Goal: Task Accomplishment & Management: Use online tool/utility

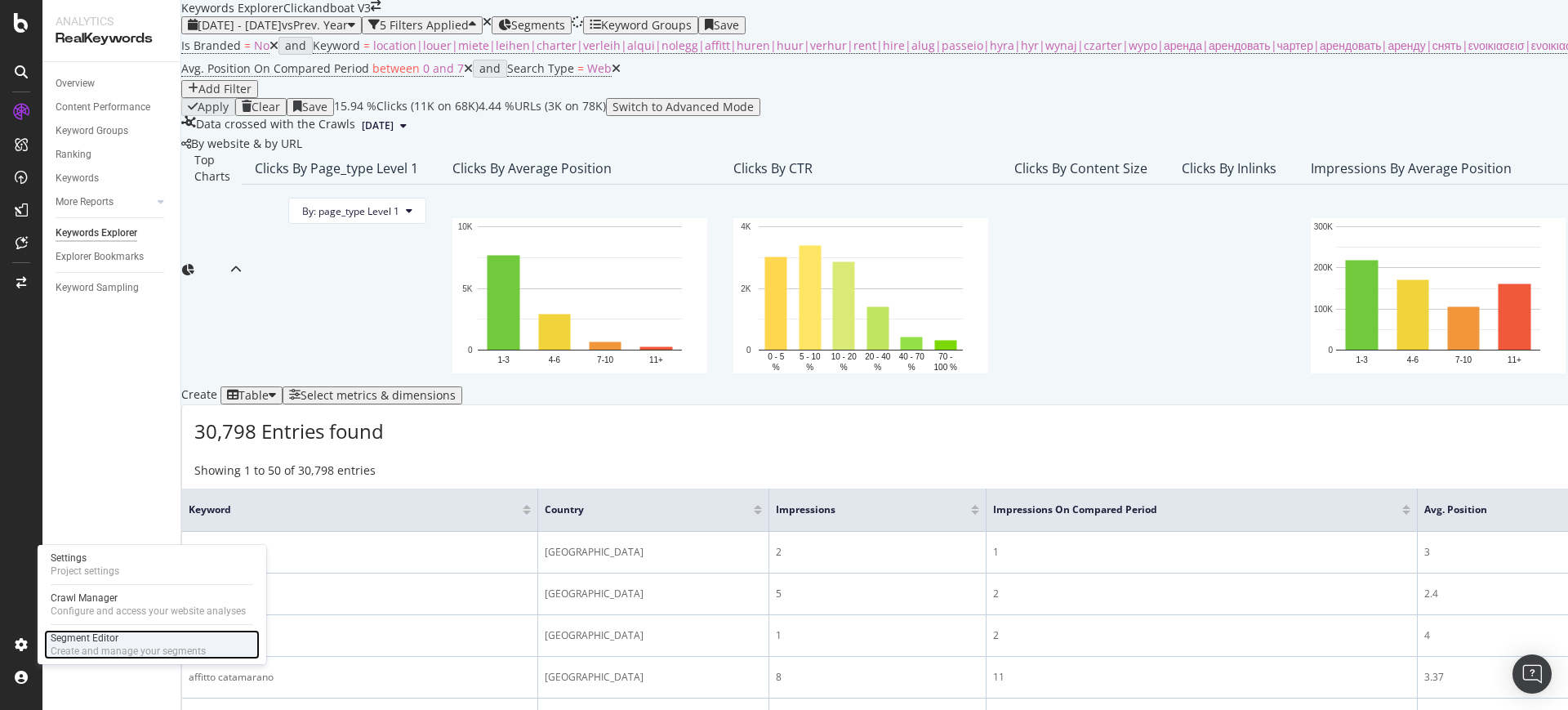
click at [110, 657] on div "Create and manage your segments" at bounding box center [128, 652] width 156 height 13
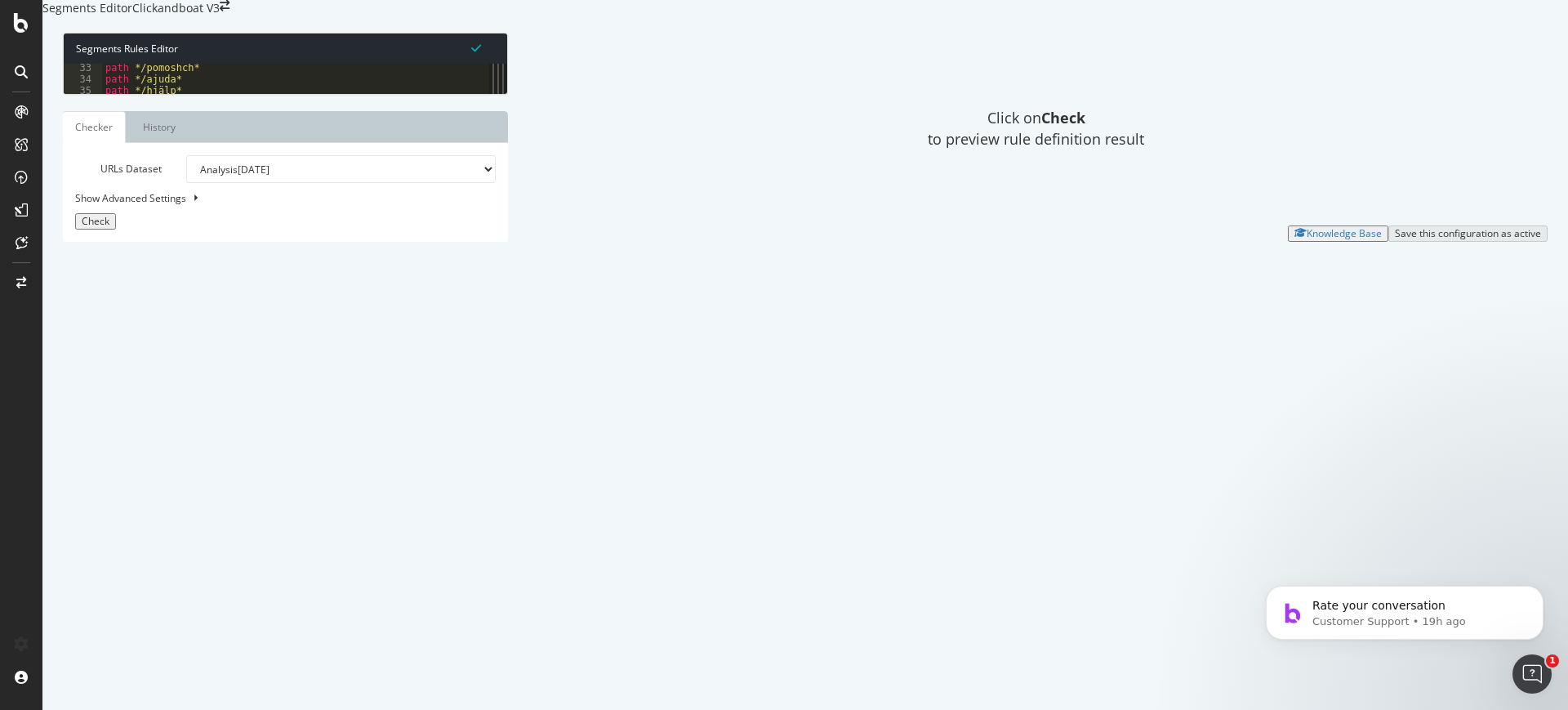
scroll to position [219, 0]
drag, startPoint x: 192, startPoint y: 396, endPoint x: 72, endPoint y: 170, distance: 255.9
click at [72, 94] on div "33 34 35 36 37 38 39 40 41 42 43 44 45 46 47 48 49 50 51 52 53 54 55 56 57 58 5…" at bounding box center [277, 79] width 426 height 30
click at [223, 94] on div "path */pomoshch* path */ajuda* path */hjälp* domain [DOMAIN_NAME] ) @ brands or…" at bounding box center [288, 79] width 372 height 30
drag, startPoint x: 192, startPoint y: 389, endPoint x: 98, endPoint y: 330, distance: 111.0
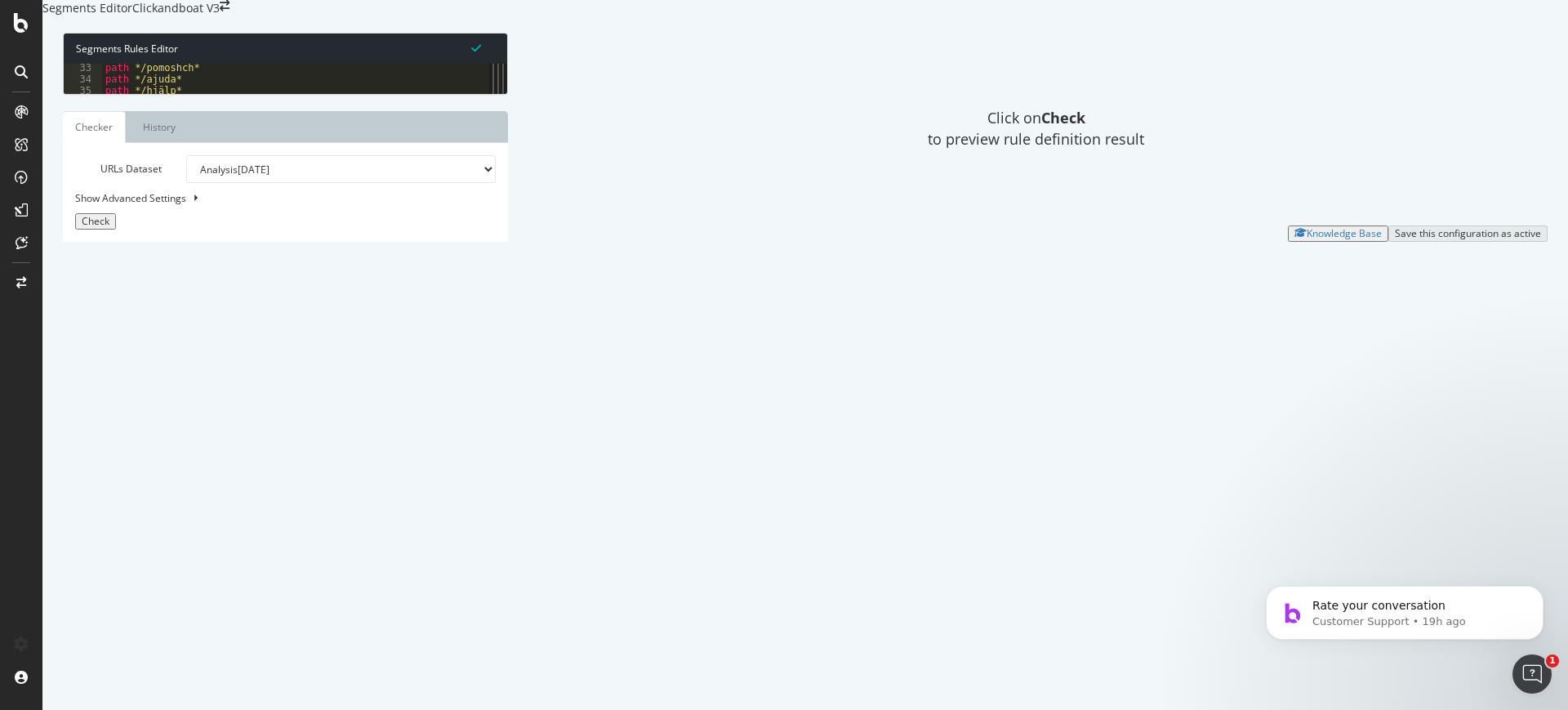
click at [98, 94] on div "33 34 35 36 37 38 39 40 41 42 43 44 45 46 47 48 49 50 51 52 53 54 55 56 57 58 5…" at bounding box center [277, 79] width 426 height 30
